Goal: Task Accomplishment & Management: Manage account settings

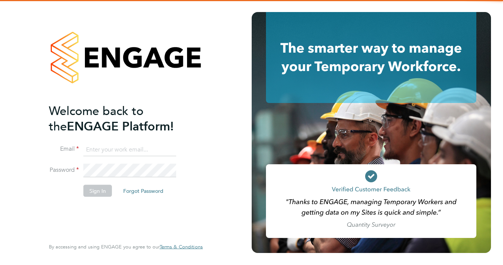
type input "callum.linnell@tradelinerecruitment.co.uk"
click at [42, 214] on div "Welcome back to the ENGAGE Platform! Email callum.linnell@tradelinerecruitment.…" at bounding box center [126, 132] width 184 height 265
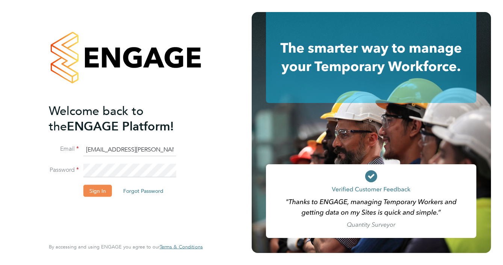
click at [93, 186] on button "Sign In" at bounding box center [97, 191] width 29 height 12
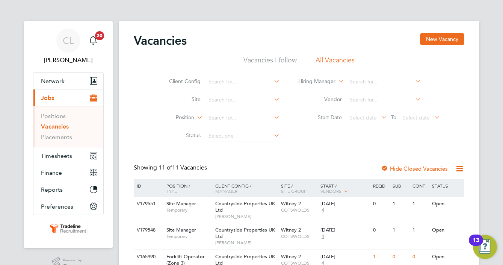
click at [70, 135] on link "Placements" at bounding box center [56, 136] width 31 height 7
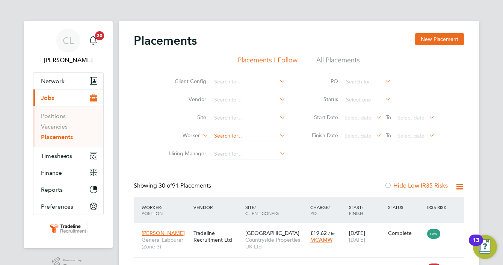
click at [227, 134] on input at bounding box center [249, 136] width 74 height 11
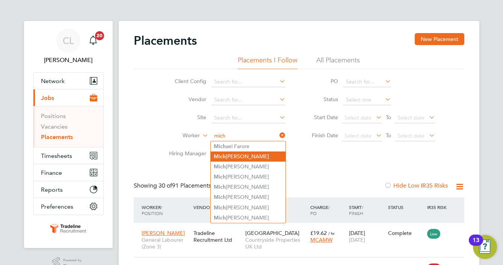
click at [247, 155] on li "Mich al Gruszka" at bounding box center [248, 156] width 75 height 10
type input "Michal Gruszka"
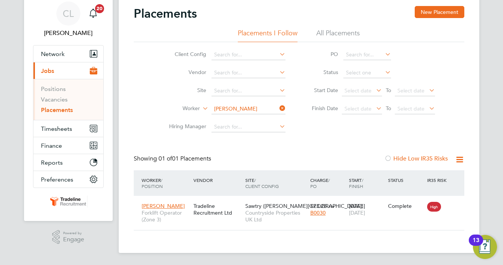
click at [16, 132] on div "CL Callum Linnell Notifications 20 Applications: Network Team Members Businesse…" at bounding box center [251, 119] width 503 height 292
click at [151, 73] on div "Client Config Vendor Site Worker Michal Gruszka Hiring Manager PO Status Start …" at bounding box center [299, 89] width 331 height 94
click at [239, 207] on div "Tradeline Recruitment Ltd" at bounding box center [218, 209] width 52 height 21
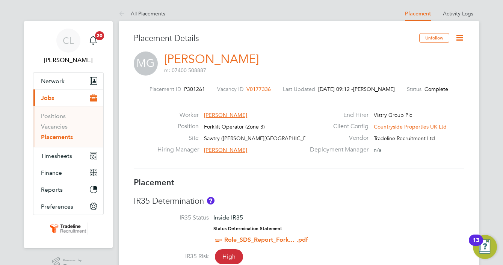
click at [145, 129] on div "Worker Michal Gruszka Position Forklift Operator (Zone 3) Site Sawtry (Judith G…" at bounding box center [299, 135] width 337 height 48
click at [58, 128] on link "Vacancies" at bounding box center [54, 126] width 27 height 7
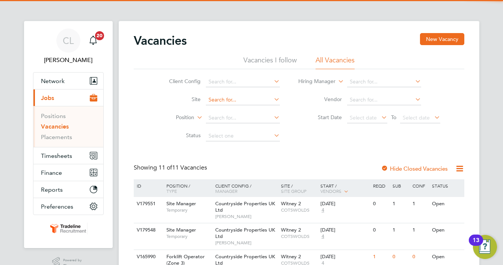
click at [227, 102] on input at bounding box center [243, 100] width 74 height 11
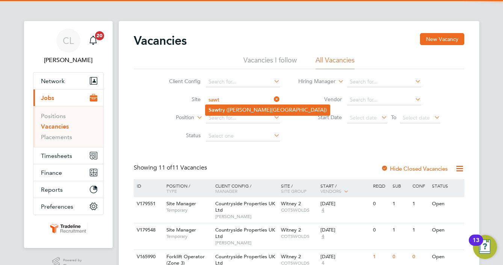
click at [236, 108] on li "Sawt ry (Judith Gardens)" at bounding box center [268, 110] width 124 height 10
type input "Sawtry (Judith Gardens)"
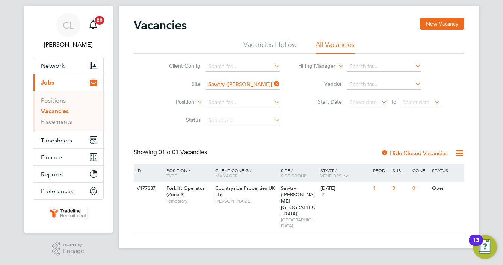
click at [342, 124] on div "Client Config Site Sawtry (Judith Gardens) Position Status Hiring Manager Vendo…" at bounding box center [299, 92] width 331 height 76
click at [405, 197] on div "V177337 Forklift Operator (Zone 3) Temporary Countryside Properties UK Ltd Stua…" at bounding box center [299, 207] width 331 height 51
click at [272, 83] on icon at bounding box center [272, 84] width 0 height 11
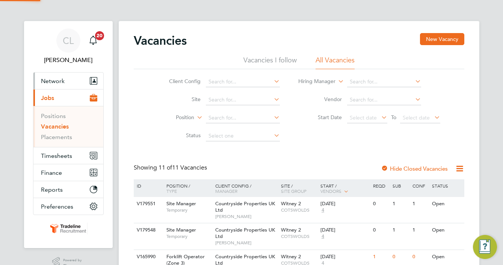
click at [51, 80] on span "Network" at bounding box center [53, 80] width 24 height 7
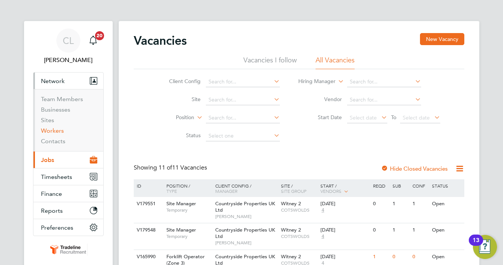
click at [53, 133] on link "Workers" at bounding box center [52, 130] width 23 height 7
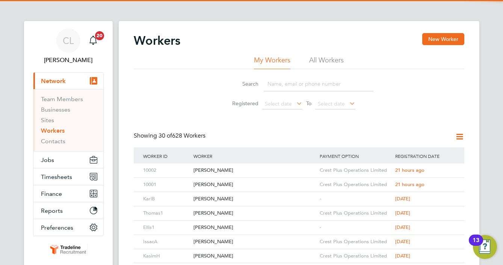
drag, startPoint x: 281, startPoint y: 83, endPoint x: 287, endPoint y: 89, distance: 8.2
click at [281, 83] on input at bounding box center [319, 84] width 110 height 15
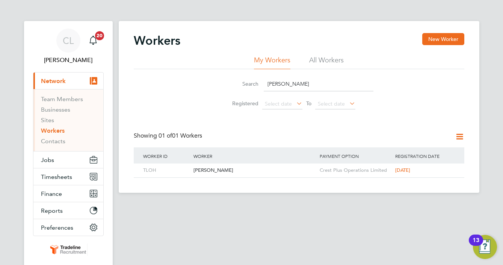
type input "hunt"
click at [191, 106] on div "Search hunt Registered Select date To Select date" at bounding box center [299, 91] width 331 height 44
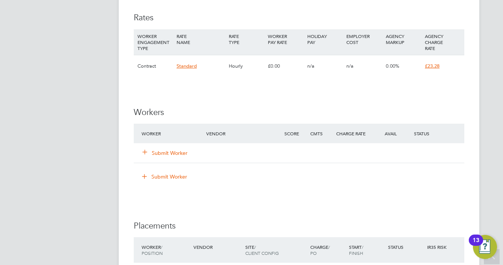
scroll to position [526, 0]
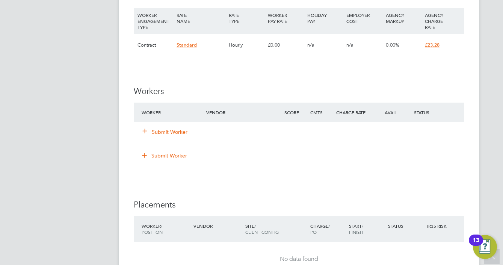
click at [175, 130] on button "Submit Worker" at bounding box center [165, 132] width 45 height 8
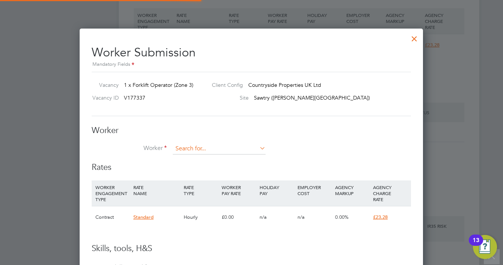
scroll to position [468, 344]
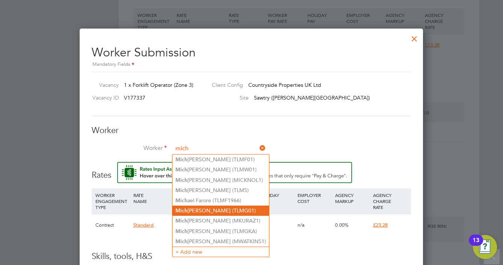
click at [204, 206] on li "Mich al Gruszka (TLMG01)" at bounding box center [220, 211] width 97 height 10
type input "Michal Gruszka (TLMG01)"
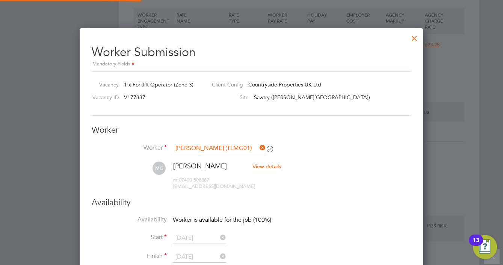
scroll to position [640, 344]
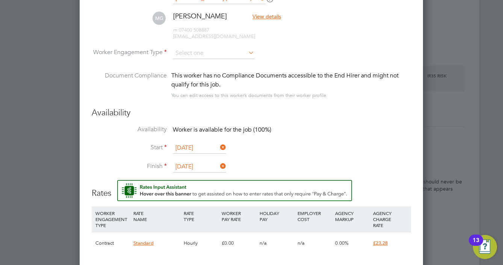
click at [206, 47] on li "MG Michal Gruszka View details m: 07400 508887 michaledpear@gmail.com" at bounding box center [251, 30] width 319 height 36
click at [205, 57] on input at bounding box center [214, 53] width 82 height 11
click at [203, 64] on li "Contract" at bounding box center [213, 64] width 82 height 10
type input "Contract"
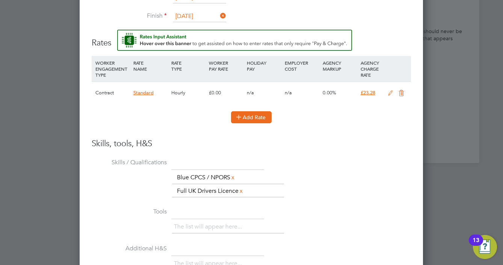
click at [251, 115] on button "Add Rate" at bounding box center [251, 117] width 41 height 12
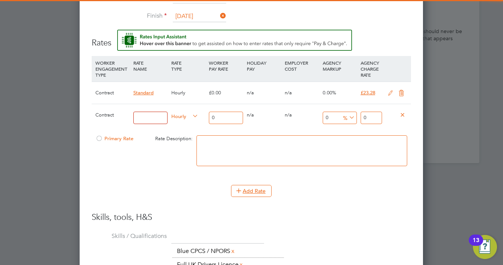
click at [156, 116] on input at bounding box center [150, 118] width 34 height 12
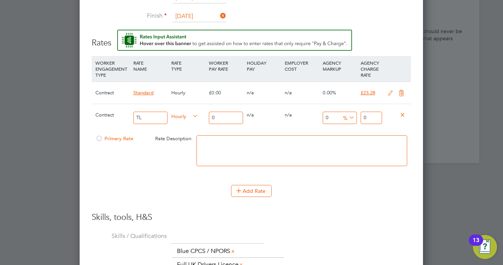
type input "TL"
drag, startPoint x: 377, startPoint y: 117, endPoint x: 306, endPoint y: 109, distance: 72.2
click at [316, 111] on div "Contract TL Hourly 0 0 n/a 0 n/a 0 0 % 0" at bounding box center [251, 118] width 319 height 28
type input "23.28"
click at [188, 114] on div "Contract TL Hourly 0 0 n/a 0 n/a 0 0 % 23.28" at bounding box center [251, 118] width 319 height 28
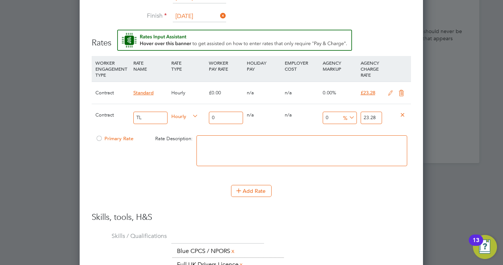
type input "2"
type input "20"
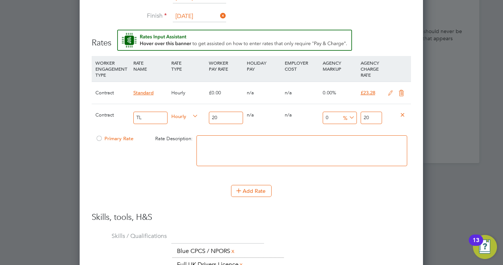
click at [371, 116] on input "20" at bounding box center [371, 118] width 21 height 12
type input "-90"
type input "2"
type input "15"
type input "23"
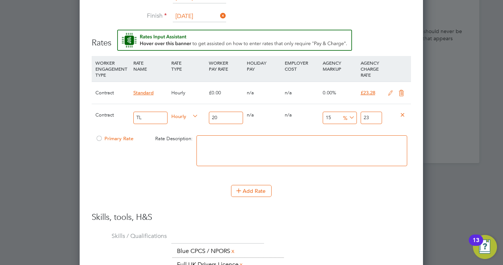
type input "16"
type input "23.2"
type input "16.4"
type input "23.28"
click at [314, 216] on h3 "Skills, tools, H&S" at bounding box center [251, 217] width 319 height 11
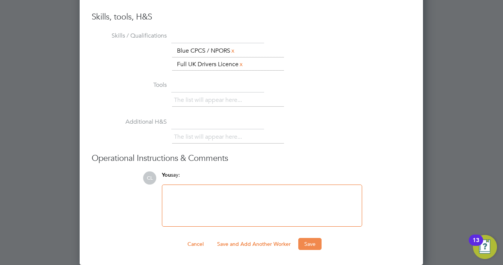
click at [318, 246] on button "Save" at bounding box center [309, 244] width 23 height 12
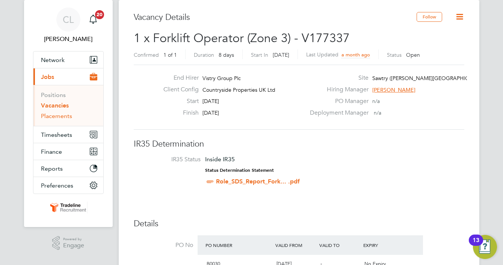
drag, startPoint x: 50, startPoint y: 113, endPoint x: 84, endPoint y: 106, distance: 34.3
click at [50, 113] on link "Placements" at bounding box center [56, 115] width 31 height 7
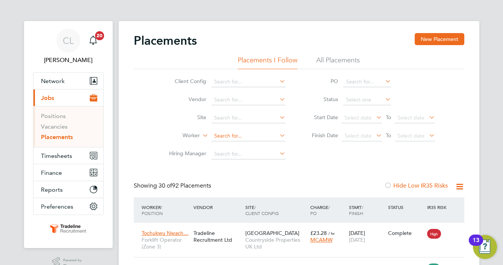
click at [231, 133] on input at bounding box center [249, 136] width 74 height 11
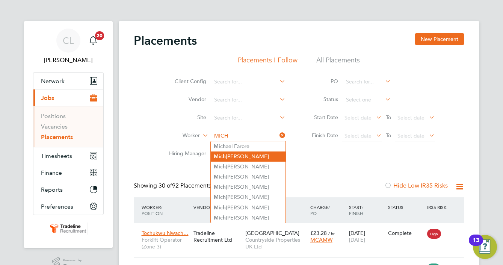
click at [248, 157] on li "Mich al Gruszka" at bounding box center [248, 156] width 75 height 10
type input "Michal Gruszka"
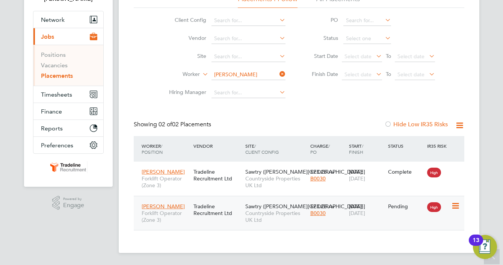
click at [454, 206] on icon at bounding box center [455, 205] width 8 height 9
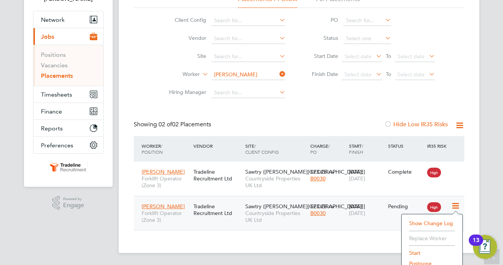
click at [417, 250] on li "Start" at bounding box center [431, 253] width 53 height 11
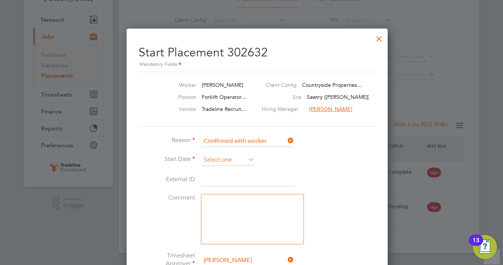
click at [241, 159] on input at bounding box center [227, 159] width 53 height 11
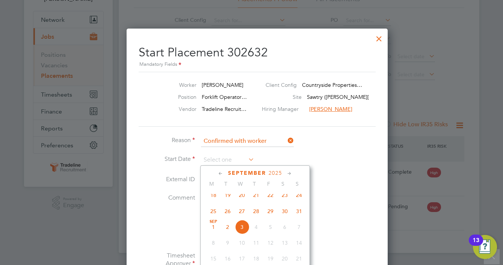
click at [271, 215] on span "29" at bounding box center [270, 211] width 14 height 14
type input "29 Aug 2025"
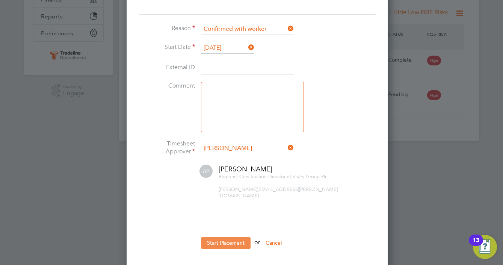
click at [230, 237] on button "Start Placement" at bounding box center [226, 243] width 50 height 12
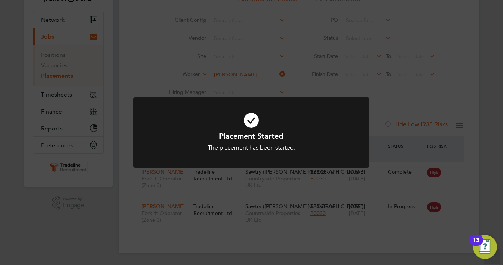
click at [419, 97] on div "Placement Started The placement has been started. Cancel Okay" at bounding box center [251, 132] width 503 height 265
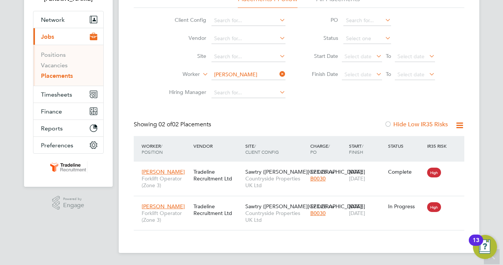
click at [56, 244] on app-navbar "CL Callum Linnell Notifications 20 Applications: Network Team Members Businesse…" at bounding box center [68, 112] width 89 height 305
click at [278, 72] on icon at bounding box center [278, 74] width 0 height 11
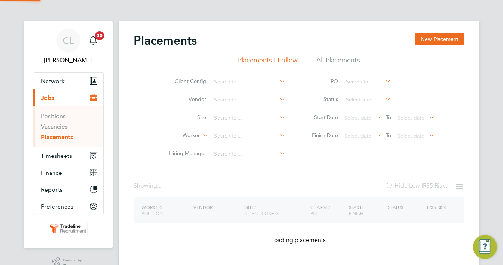
click at [258, 75] on li "Client Config" at bounding box center [224, 82] width 141 height 18
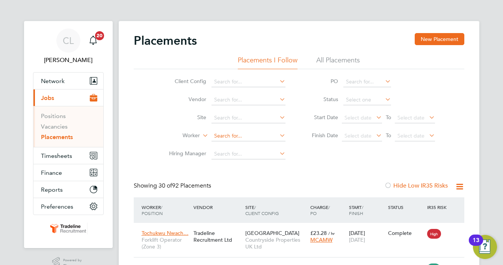
click at [229, 133] on input at bounding box center [249, 136] width 74 height 11
type input "o"
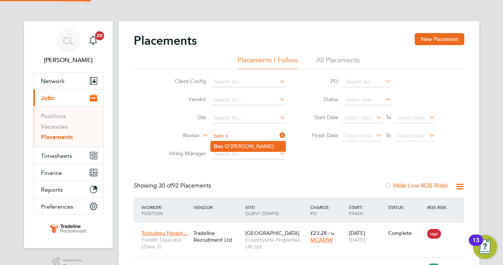
click at [256, 148] on li "Ben O 'Brien" at bounding box center [248, 146] width 75 height 10
type input "[PERSON_NAME]"
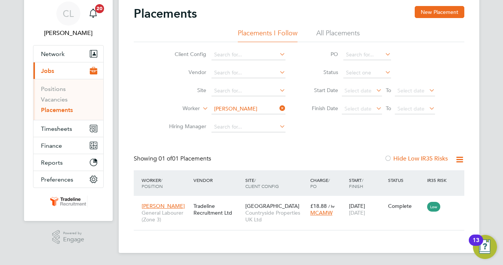
click at [133, 127] on div "Placements New Placement Placements I Follow All Placements Client Config Vendo…" at bounding box center [299, 123] width 361 height 259
click at [202, 217] on div "Tradeline Recruitment Ltd" at bounding box center [218, 209] width 52 height 21
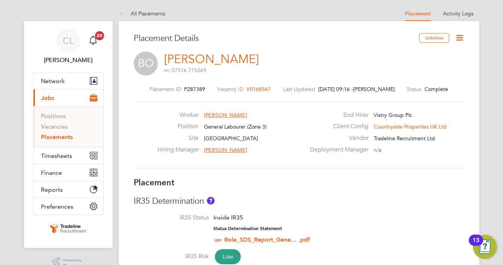
drag, startPoint x: 240, startPoint y: 33, endPoint x: 159, endPoint y: 24, distance: 81.6
click at [240, 33] on h3 "Placement Details" at bounding box center [274, 38] width 280 height 11
